Goal: Browse casually

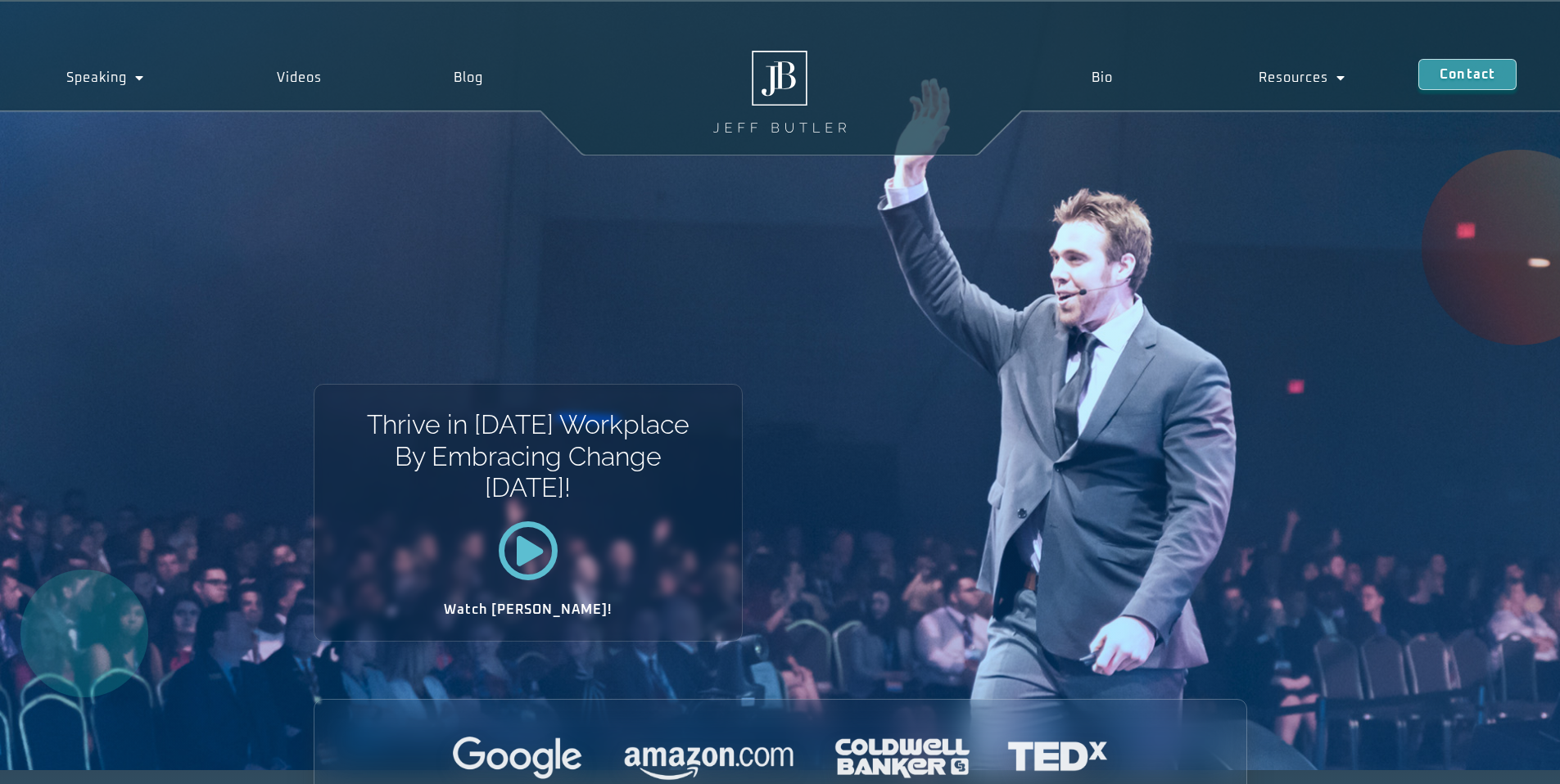
drag, startPoint x: 1027, startPoint y: 321, endPoint x: 777, endPoint y: 395, distance: 260.7
click at [789, 393] on div "Thrive in [DATE] Workplace By Embracing Change [DATE]! Watch [PERSON_NAME]!" at bounding box center [780, 386] width 1560 height 769
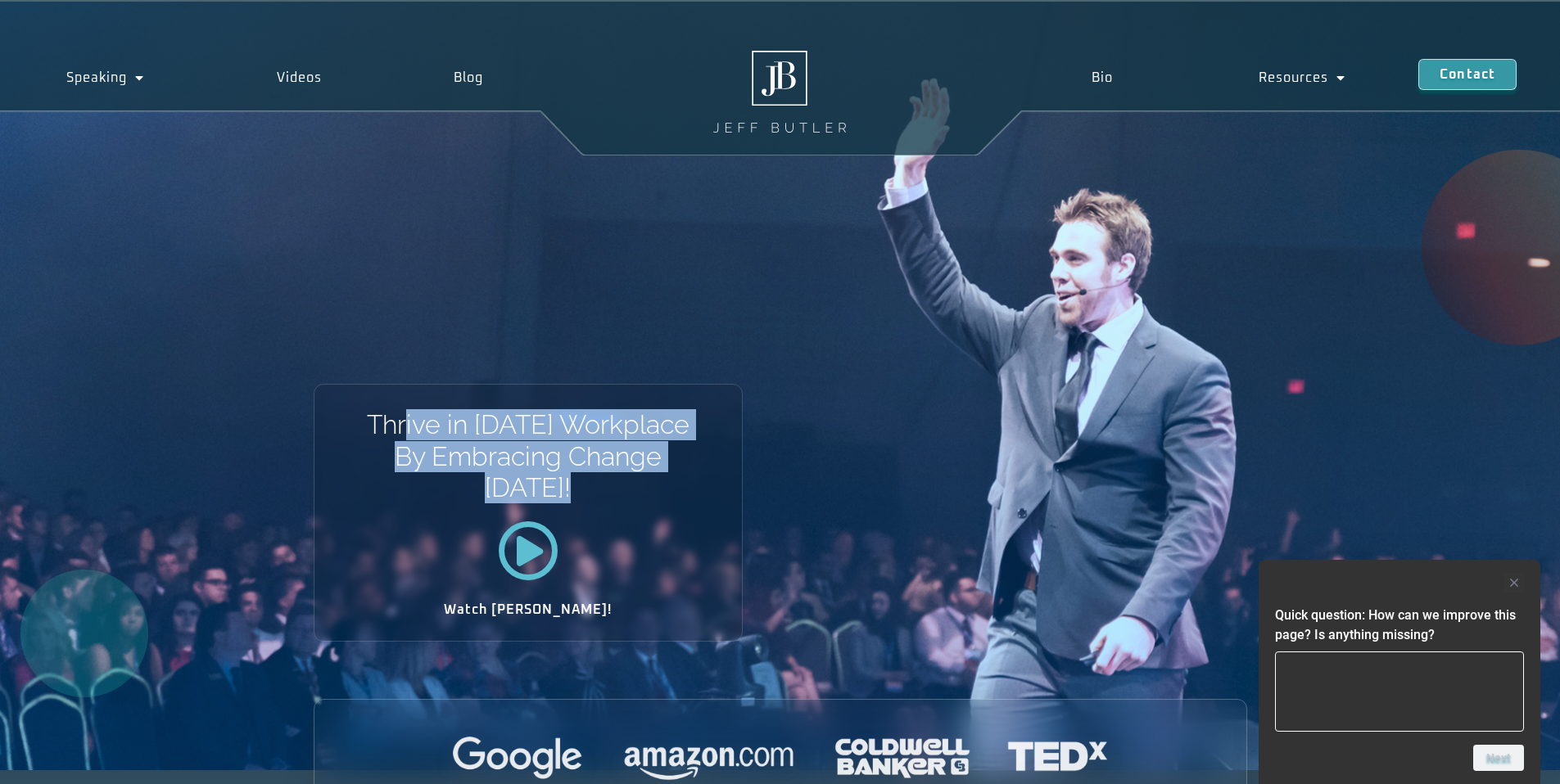
drag, startPoint x: 445, startPoint y: 432, endPoint x: 580, endPoint y: 491, distance: 147.3
click at [580, 491] on h1 "Thrive in [DATE] Workplace By Embracing Change [DATE]!" at bounding box center [528, 456] width 325 height 95
click at [580, 490] on h1 "Thrive in [DATE] Workplace By Embracing Change [DATE]!" at bounding box center [528, 456] width 325 height 95
drag, startPoint x: 580, startPoint y: 490, endPoint x: 454, endPoint y: 433, distance: 138.3
click at [454, 433] on h1 "Thrive in [DATE] Workplace By Embracing Change [DATE]!" at bounding box center [528, 456] width 325 height 95
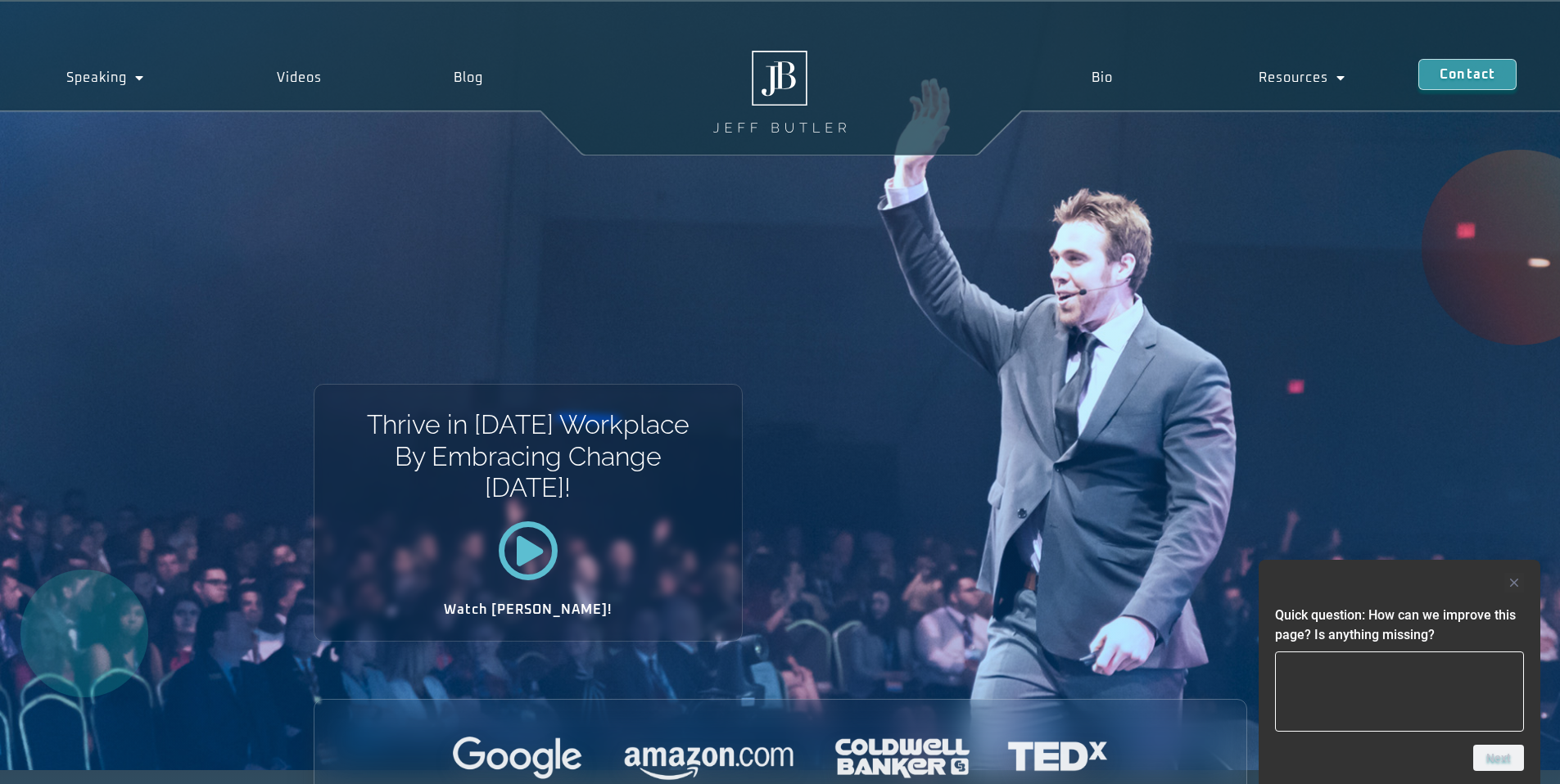
click at [450, 432] on h1 "Thrive in [DATE] Workplace By Embracing Change [DATE]!" at bounding box center [528, 456] width 325 height 95
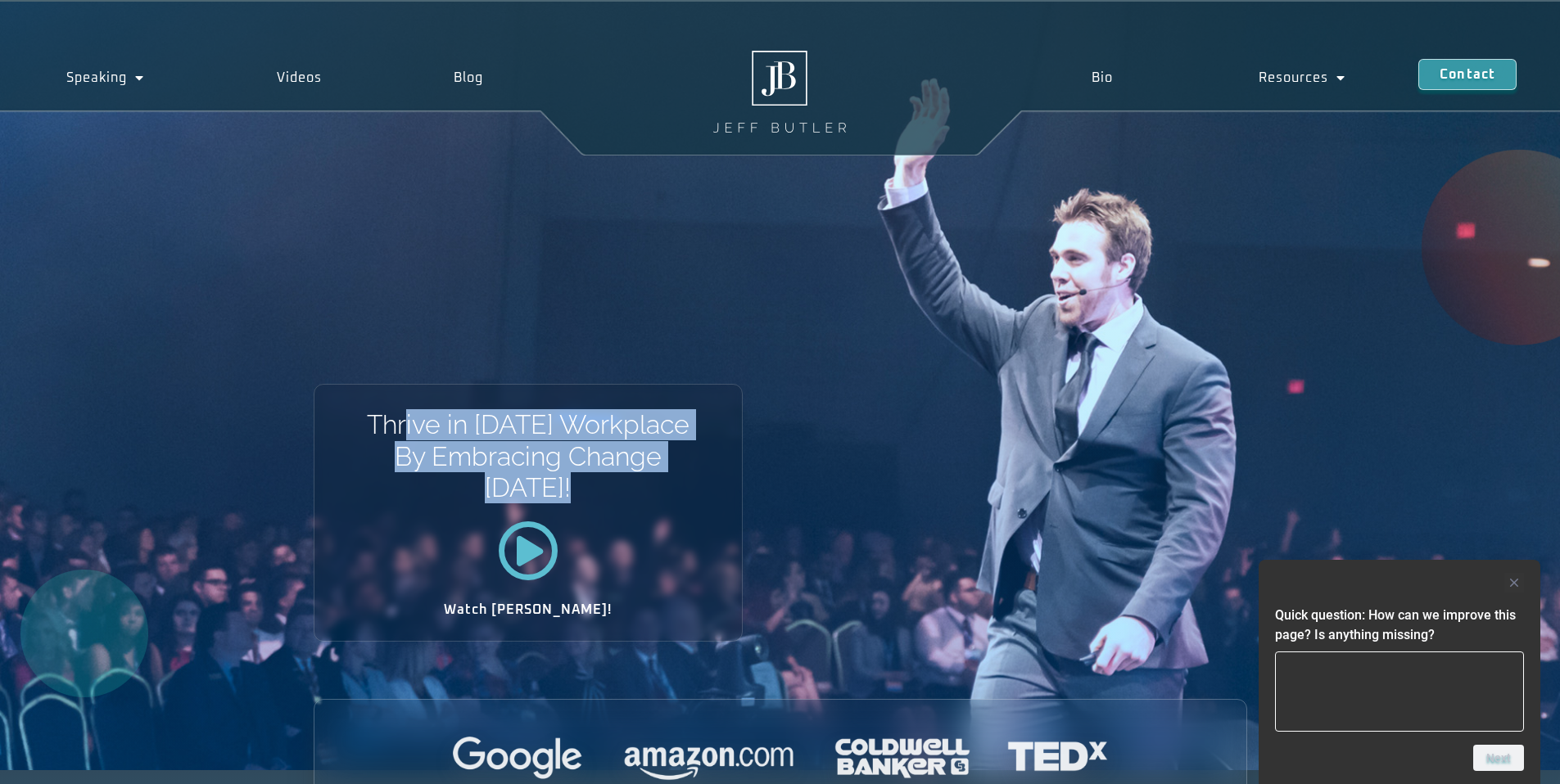
drag, startPoint x: 445, startPoint y: 431, endPoint x: 579, endPoint y: 484, distance: 144.1
click at [579, 484] on h1 "Thrive in [DATE] Workplace By Embracing Change [DATE]!" at bounding box center [528, 456] width 325 height 95
